Goal: Navigation & Orientation: Find specific page/section

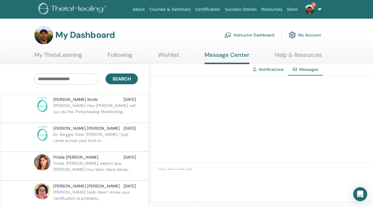
click at [318, 12] on link "1" at bounding box center [312, 9] width 24 height 19
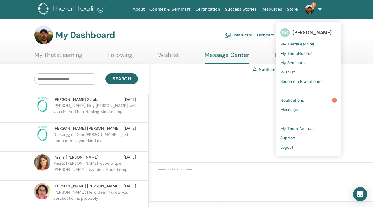
click at [301, 101] on span "Notifications" at bounding box center [292, 100] width 24 height 5
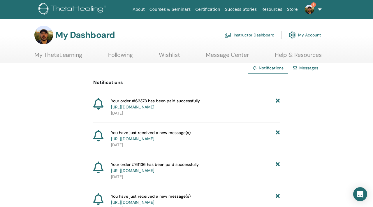
click at [319, 12] on link "1" at bounding box center [312, 9] width 24 height 19
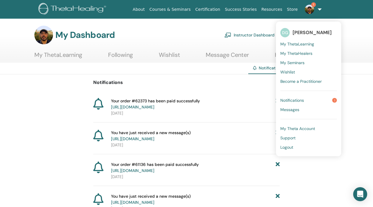
click at [244, 38] on link "Instructor Dashboard" at bounding box center [249, 35] width 50 height 13
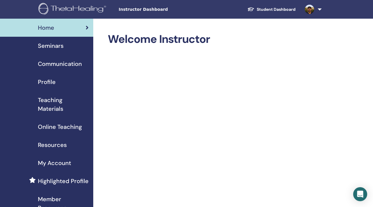
click at [53, 24] on span "Home" at bounding box center [46, 27] width 16 height 9
click at [65, 9] on img at bounding box center [73, 9] width 70 height 13
